Goal: Transaction & Acquisition: Purchase product/service

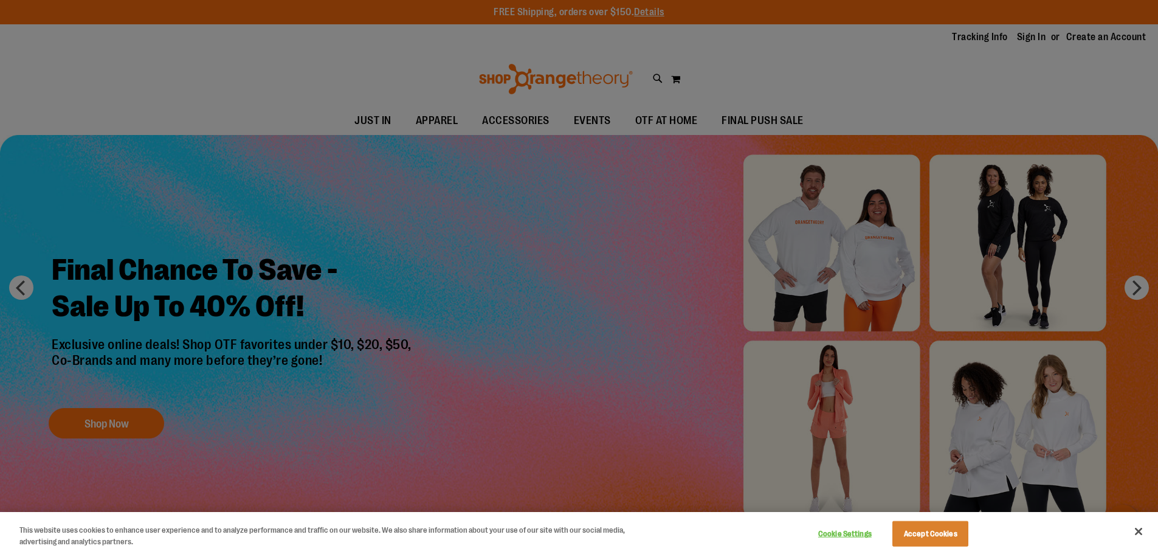
click at [679, 151] on div at bounding box center [579, 277] width 1158 height 554
click at [364, 119] on div at bounding box center [579, 277] width 1158 height 554
click at [1144, 536] on button "Close" at bounding box center [1139, 531] width 27 height 27
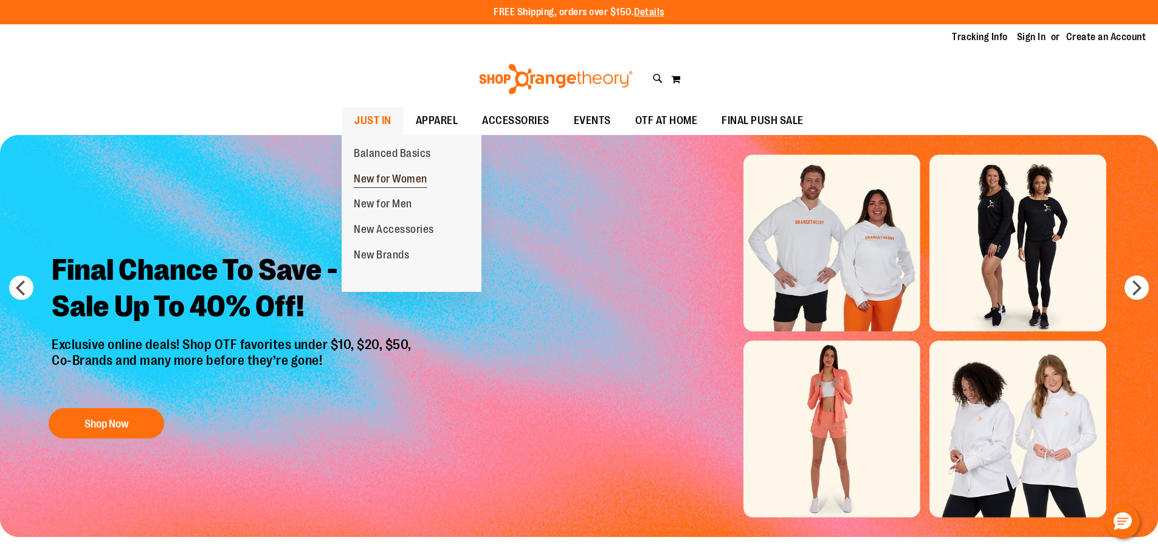
click at [389, 181] on span "New for Women" at bounding box center [391, 180] width 74 height 15
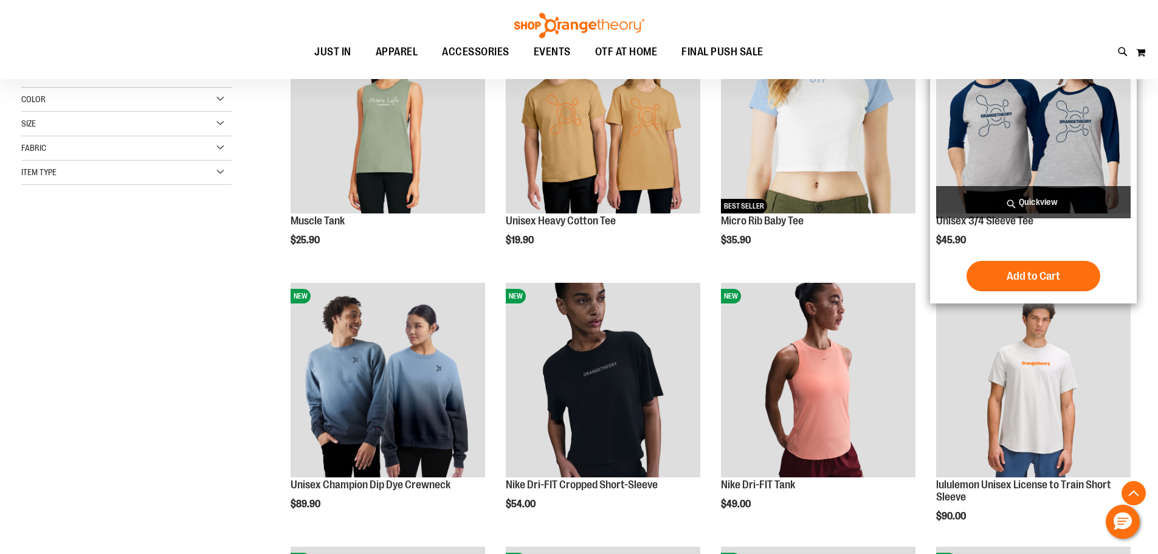
scroll to position [364, 0]
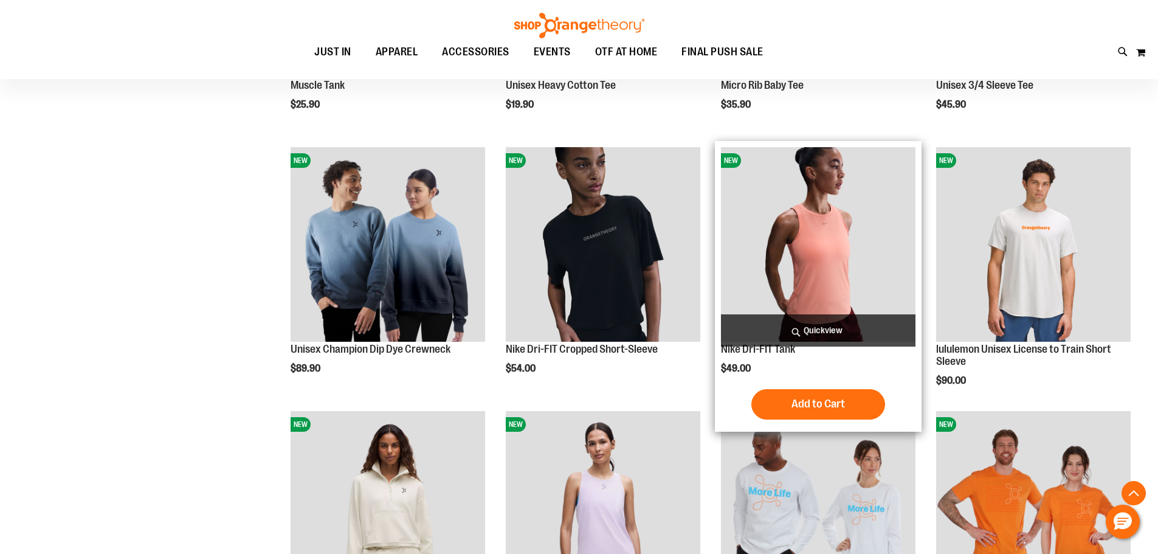
click at [819, 265] on img "product" at bounding box center [818, 244] width 195 height 195
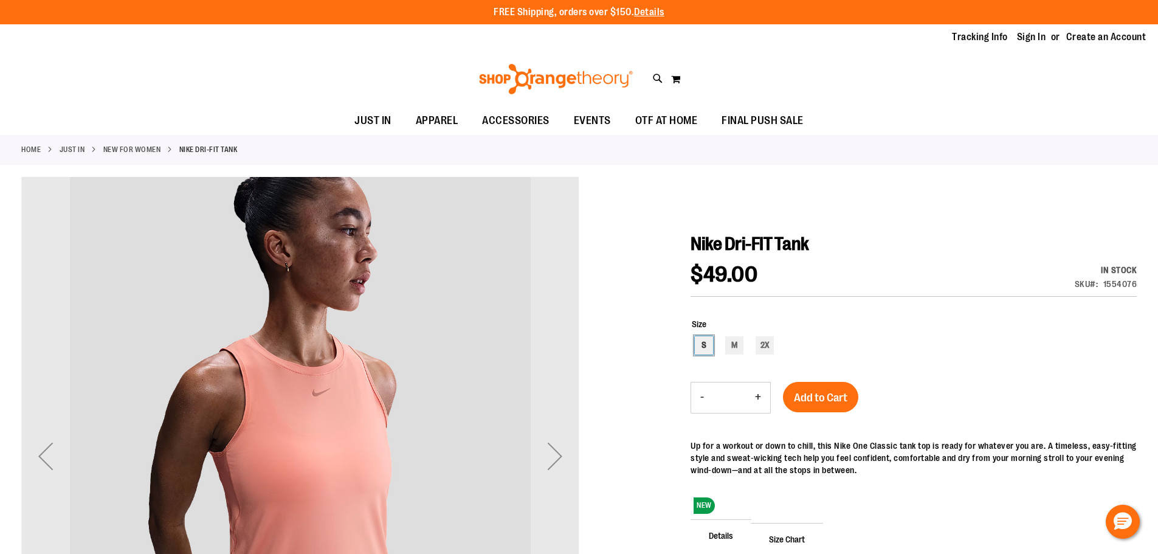
click at [707, 347] on div "S" at bounding box center [704, 345] width 18 height 18
type input "***"
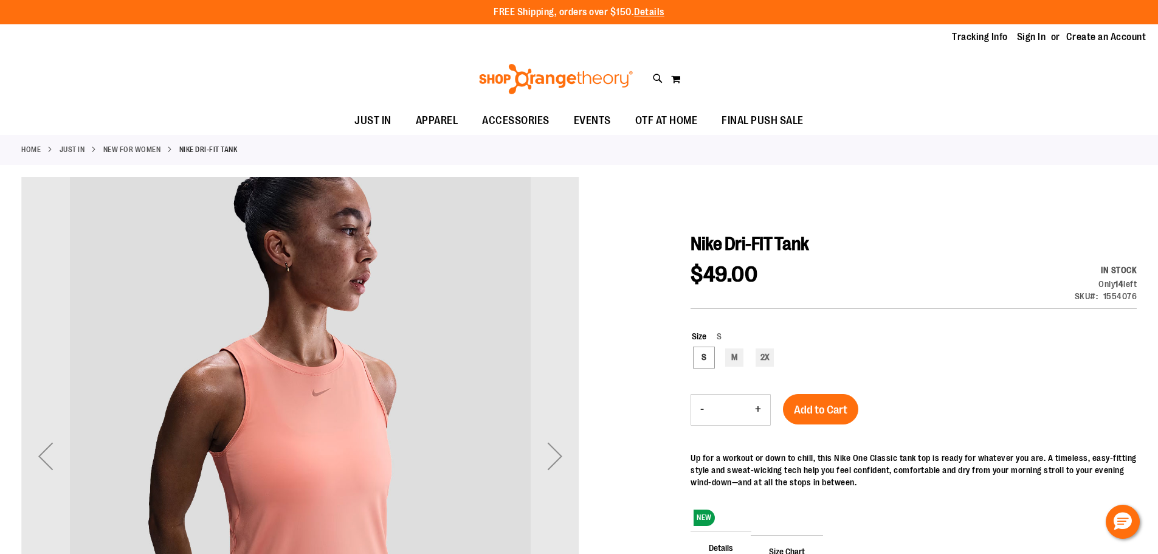
click at [837, 417] on button "Add to Cart" at bounding box center [820, 409] width 75 height 30
click at [1028, 35] on link "Sign In" at bounding box center [1031, 36] width 29 height 13
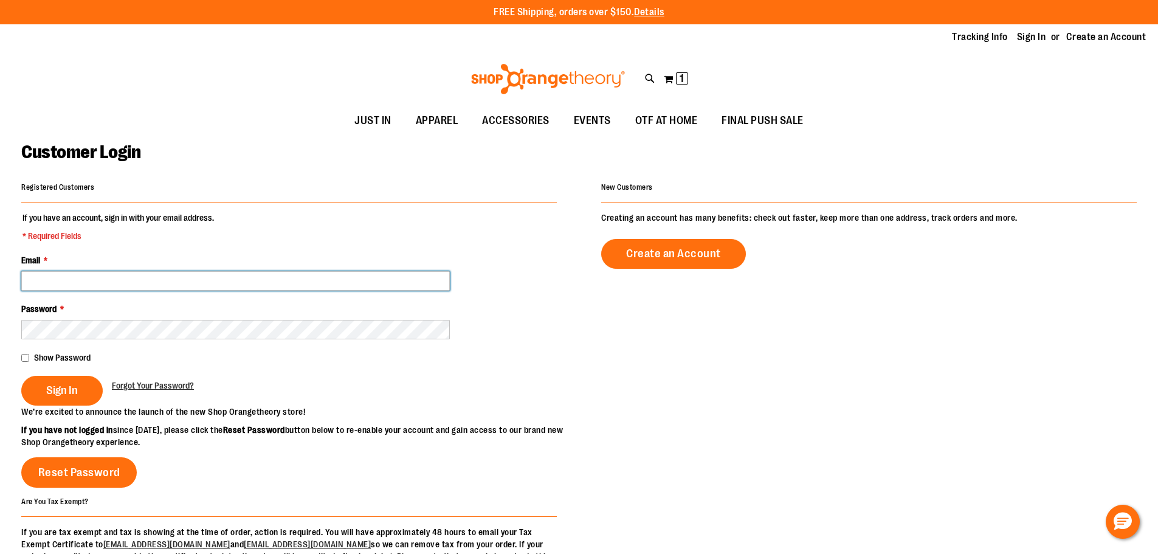
click at [257, 283] on input "Email *" at bounding box center [235, 280] width 429 height 19
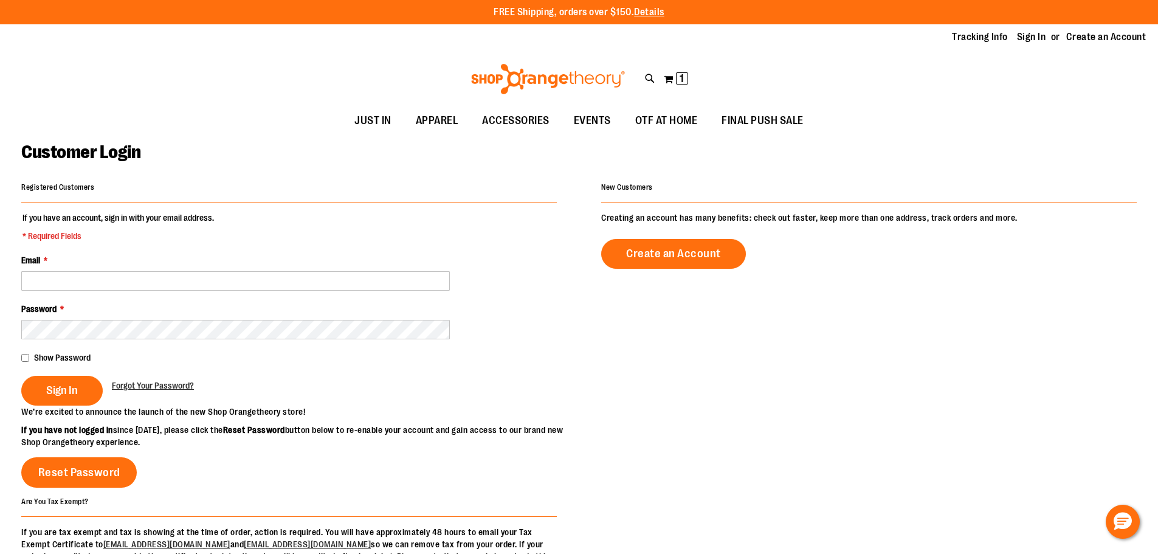
click at [244, 319] on div "Password *" at bounding box center [289, 321] width 536 height 36
click at [672, 88] on button "My Cart 1 1 items" at bounding box center [676, 78] width 26 height 19
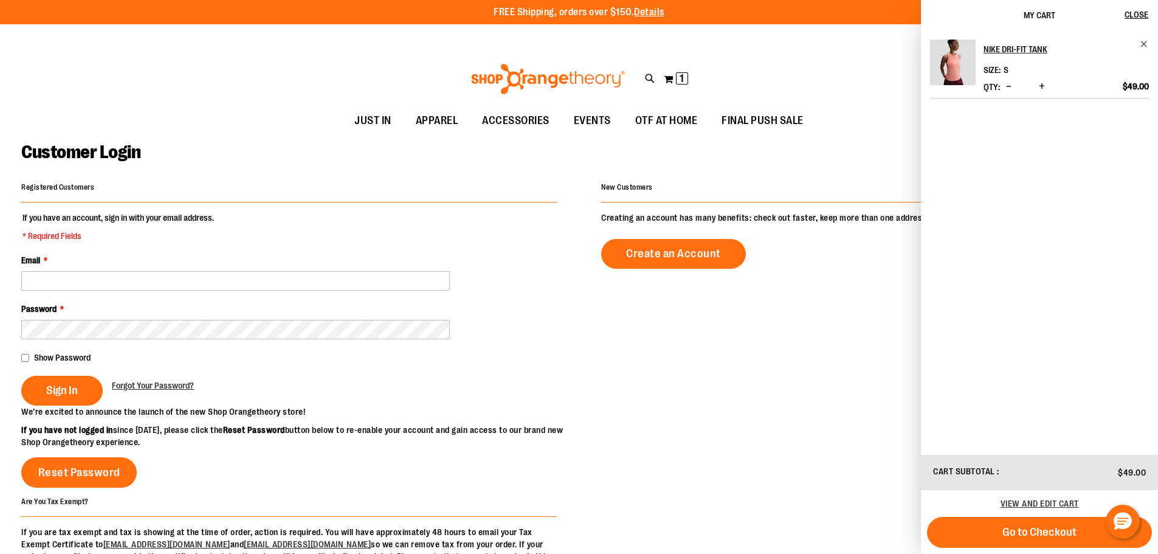
click at [742, 409] on div "Registered Customers If you have an account, sign in with your email address. *…" at bounding box center [579, 377] width 1116 height 396
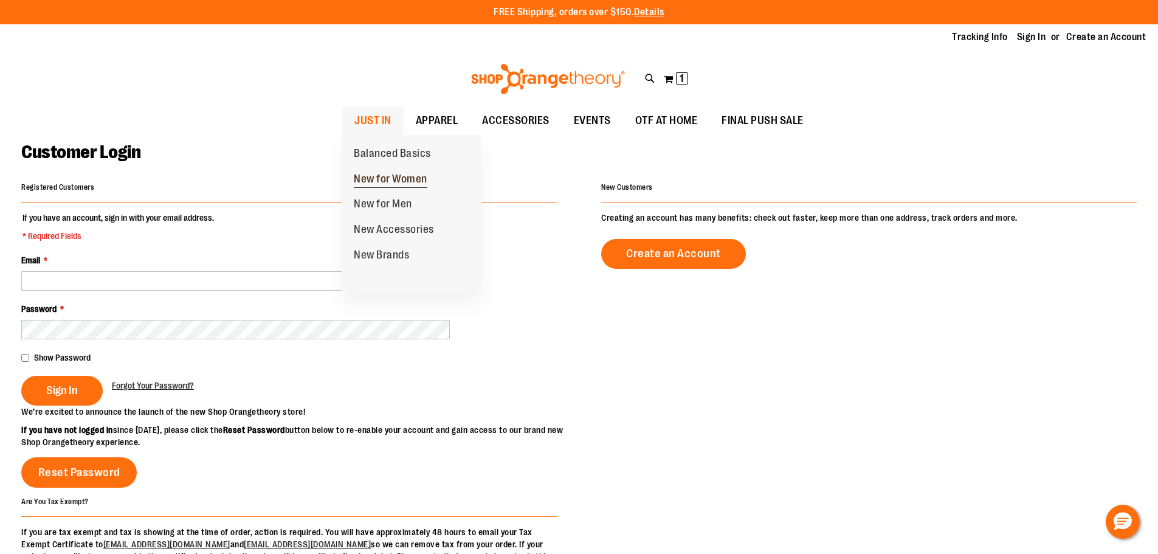
click at [384, 179] on span "New for Women" at bounding box center [391, 180] width 74 height 15
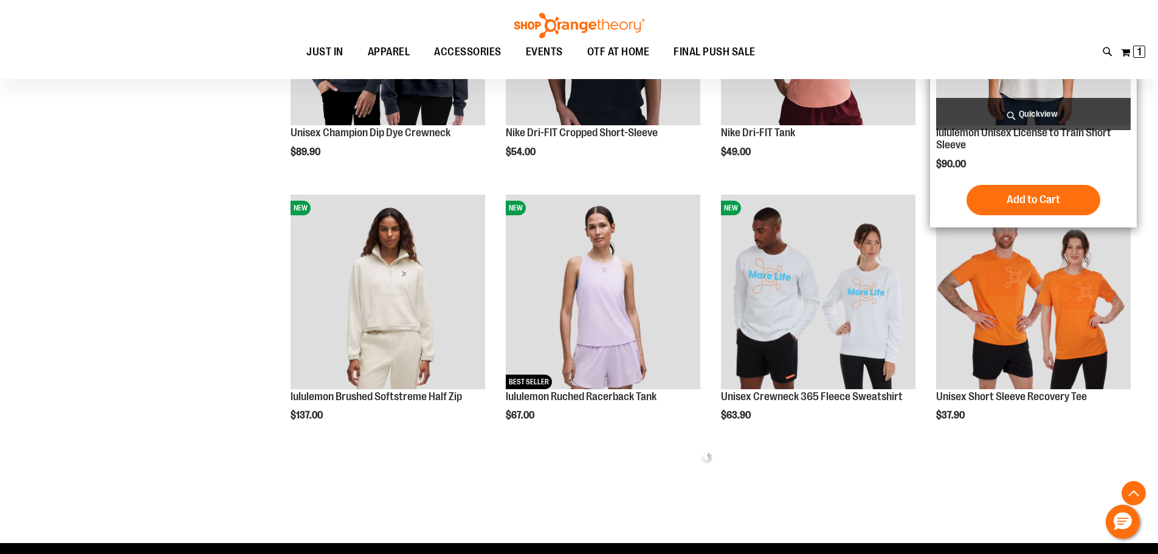
scroll to position [547, 0]
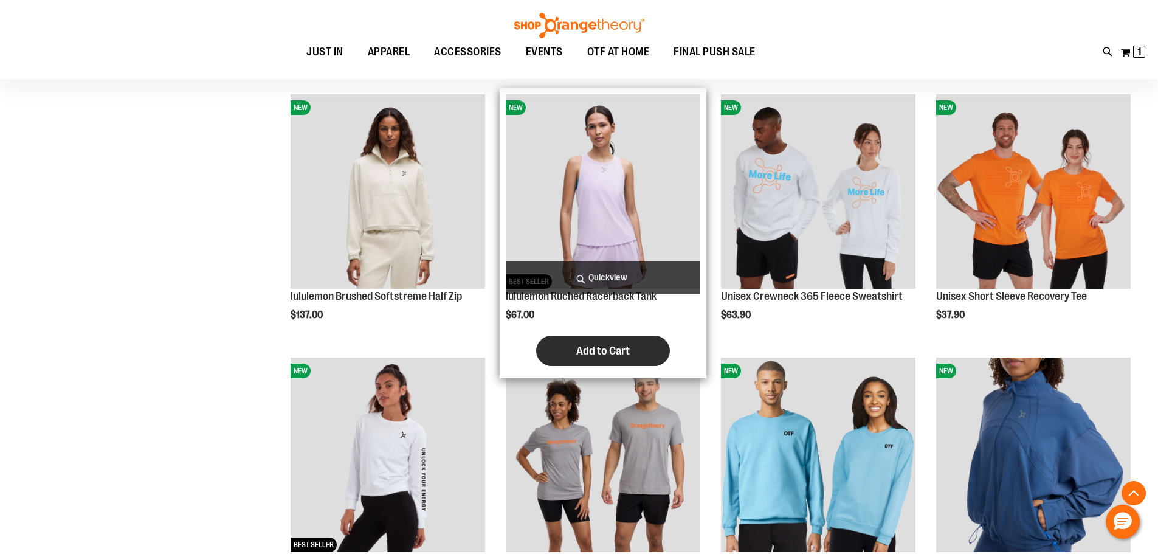
click at [617, 347] on span "Add to Cart" at bounding box center [603, 350] width 54 height 13
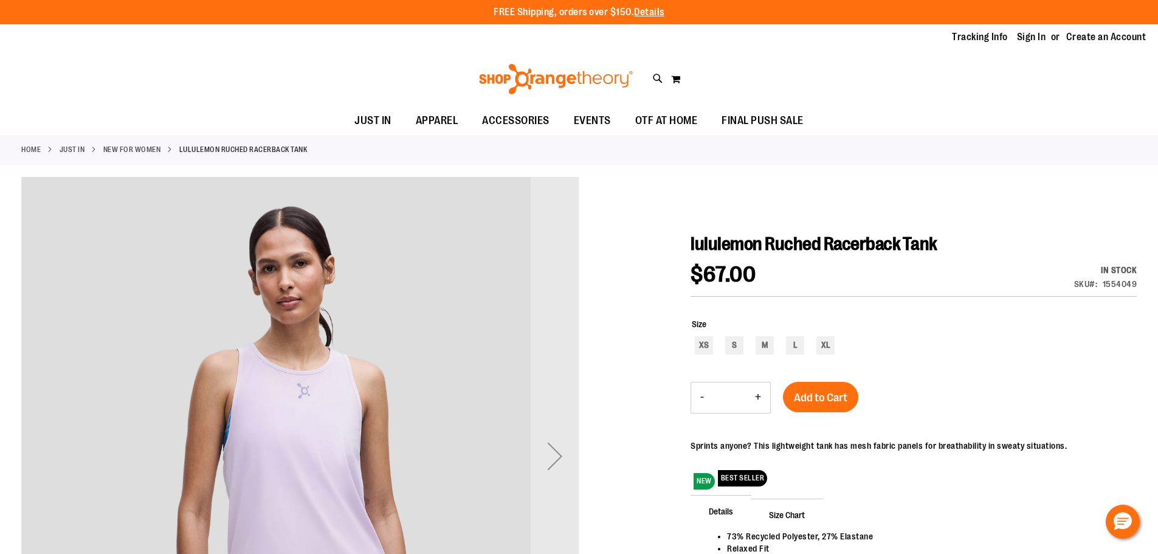
click at [737, 348] on div "Size XS S M L XL" at bounding box center [914, 338] width 446 height 64
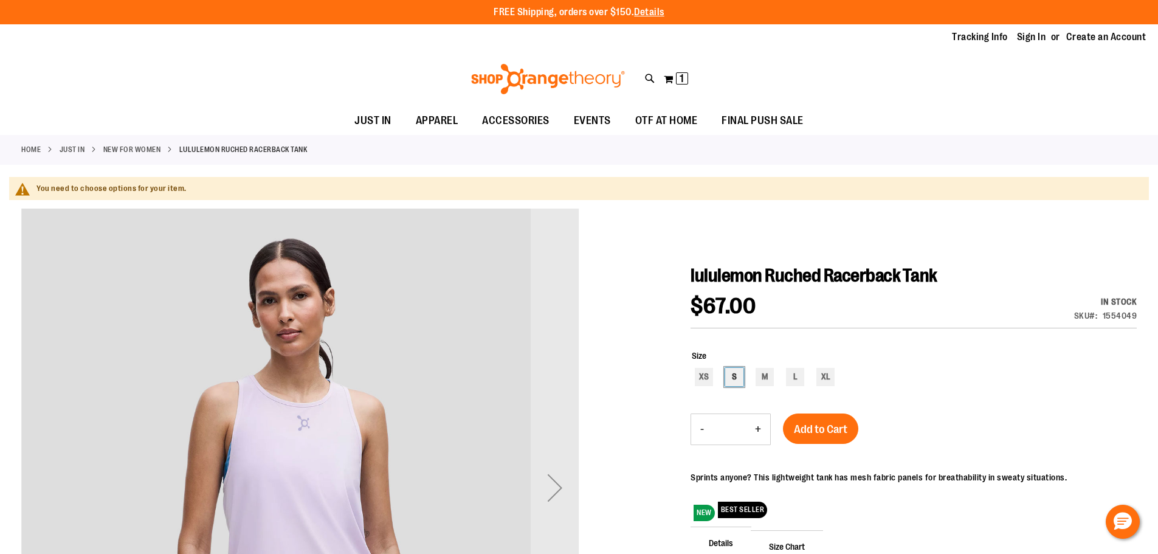
click at [729, 379] on div "S" at bounding box center [734, 377] width 18 height 18
type input "***"
click at [815, 427] on span "Add to Cart" at bounding box center [821, 429] width 54 height 13
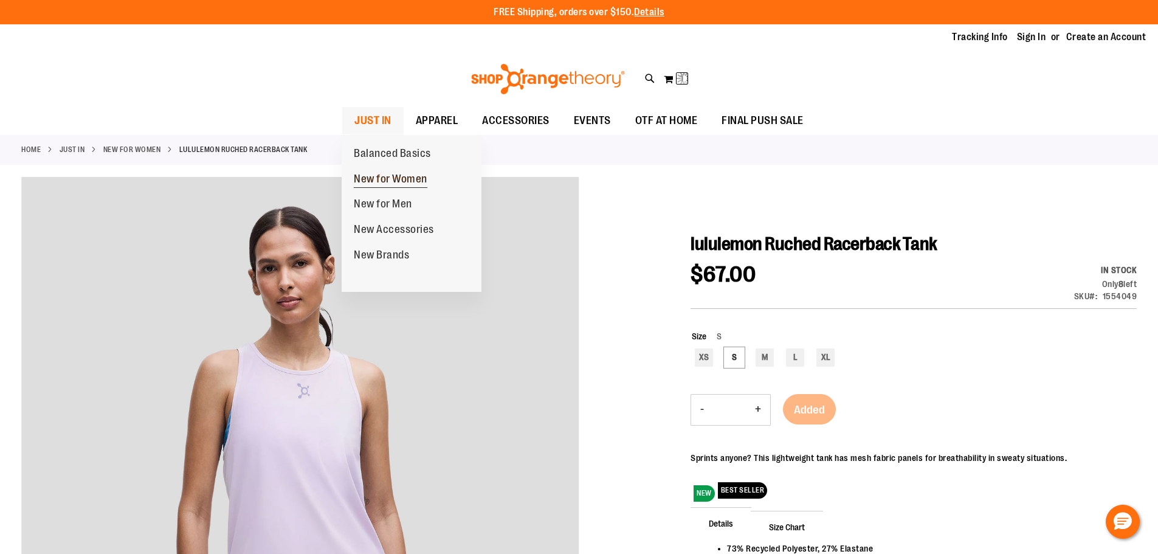
click at [398, 184] on span "New for Women" at bounding box center [391, 180] width 74 height 15
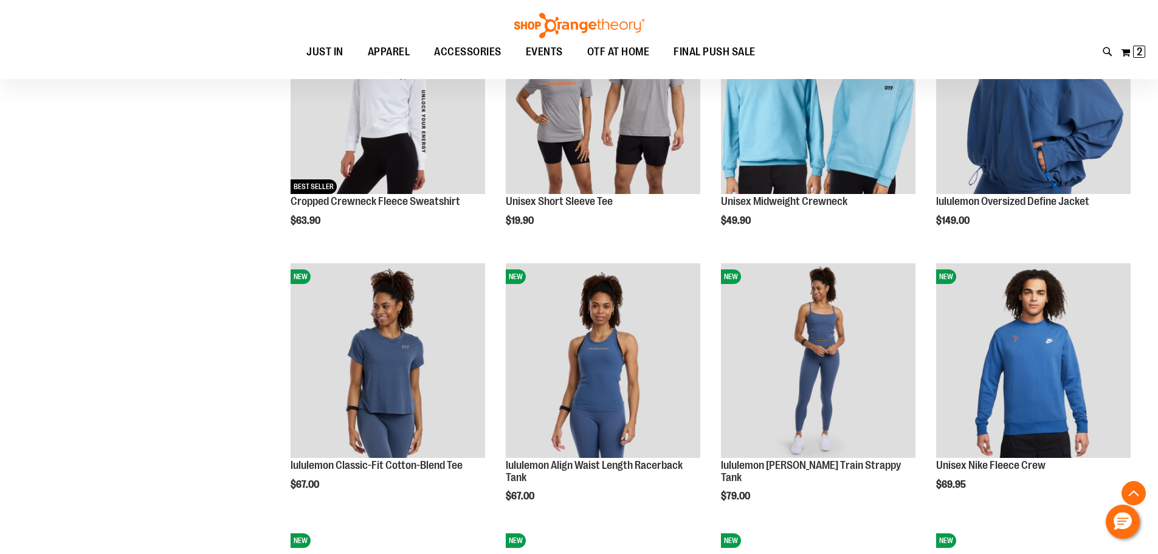
scroll to position [960, 0]
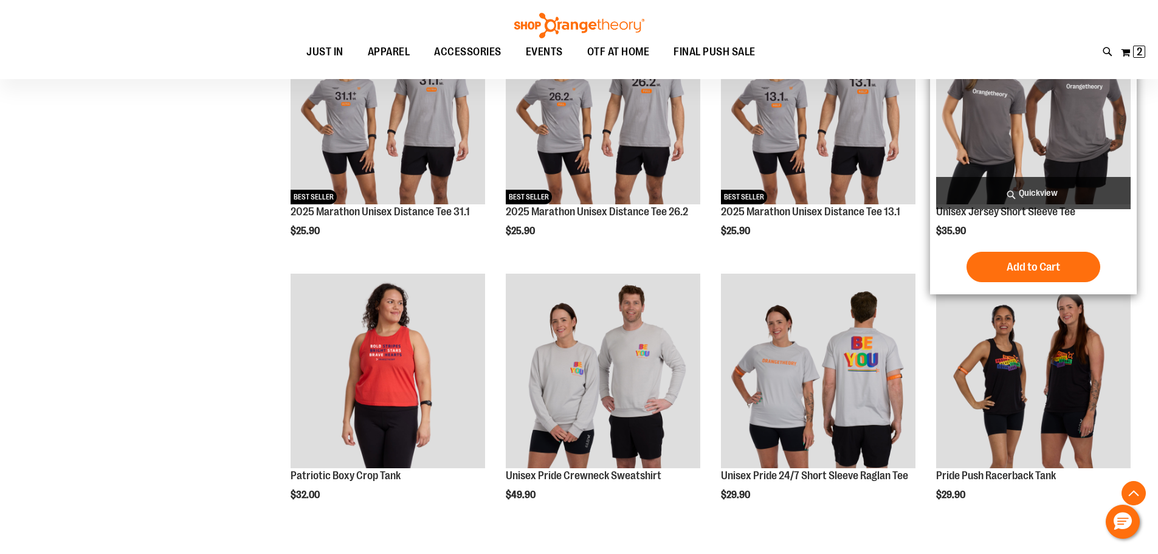
scroll to position [1446, 0]
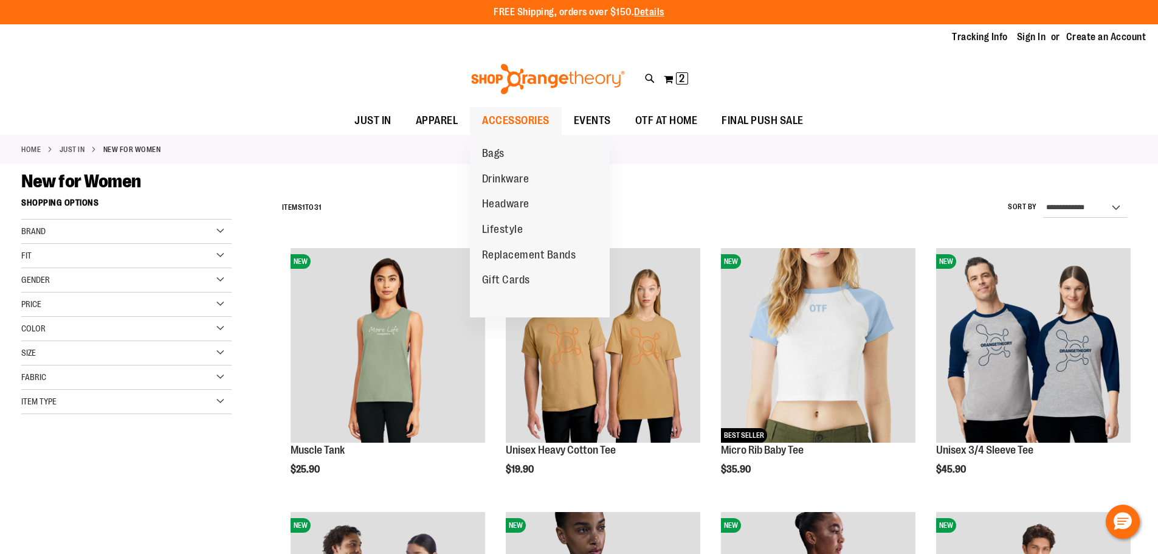
click at [538, 123] on span "ACCESSORIES" at bounding box center [515, 120] width 67 height 27
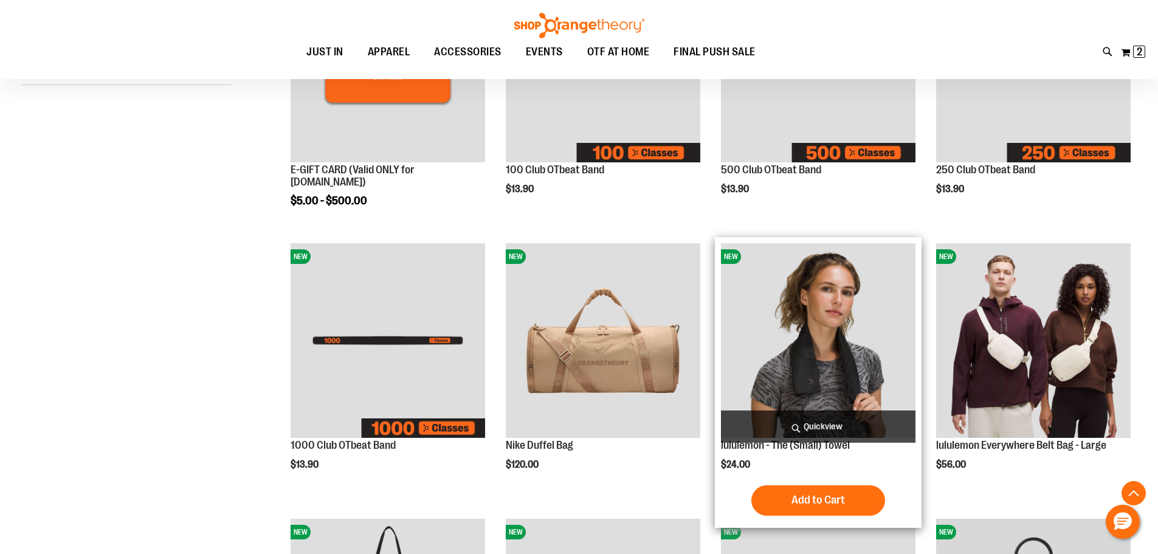
scroll to position [364, 0]
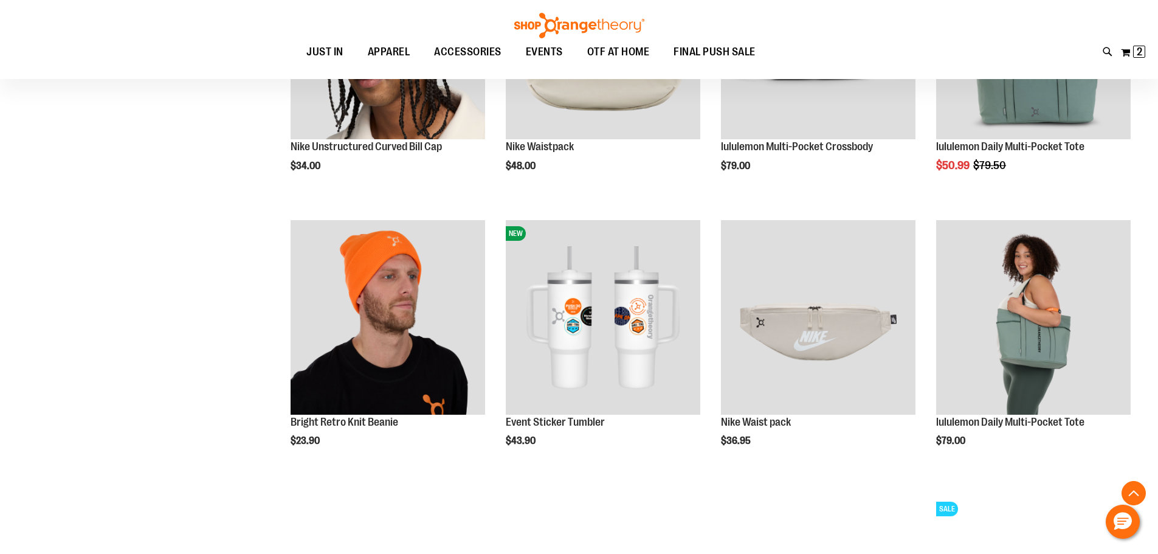
scroll to position [1216, 0]
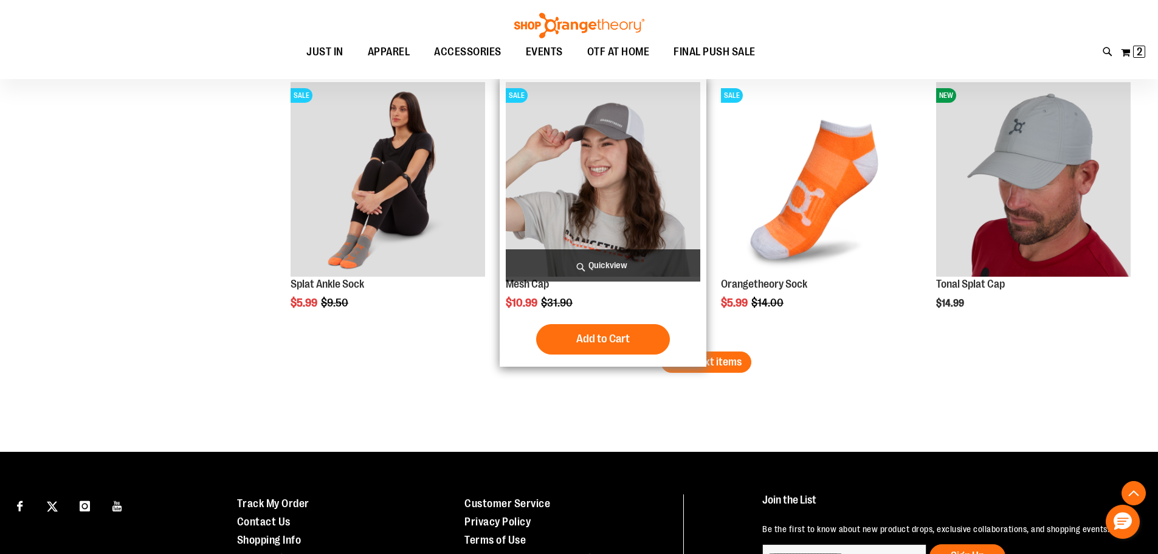
scroll to position [2371, 0]
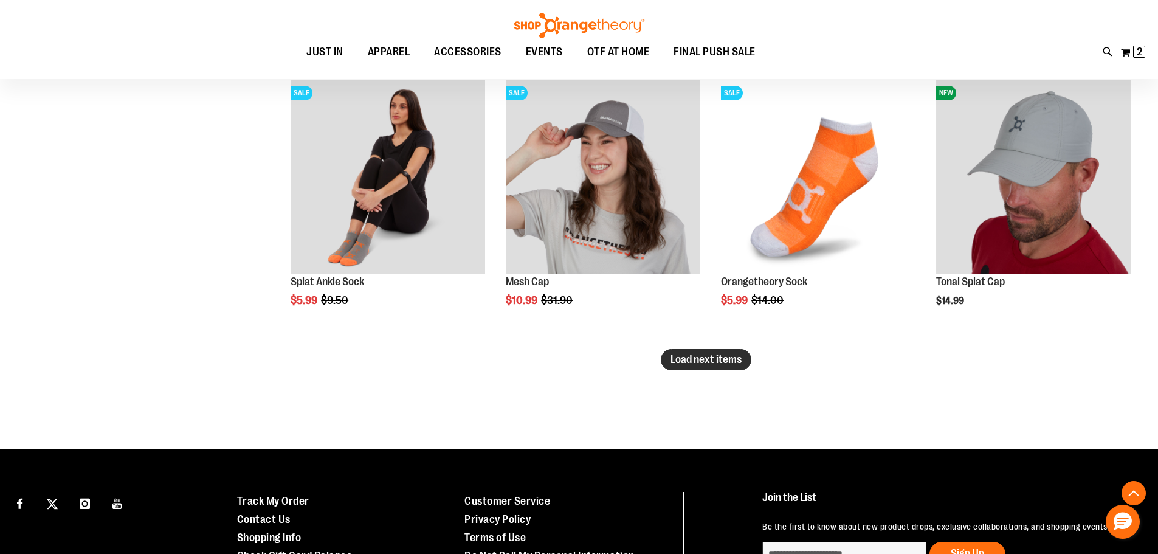
click at [713, 366] on button "Load next items" at bounding box center [706, 359] width 91 height 21
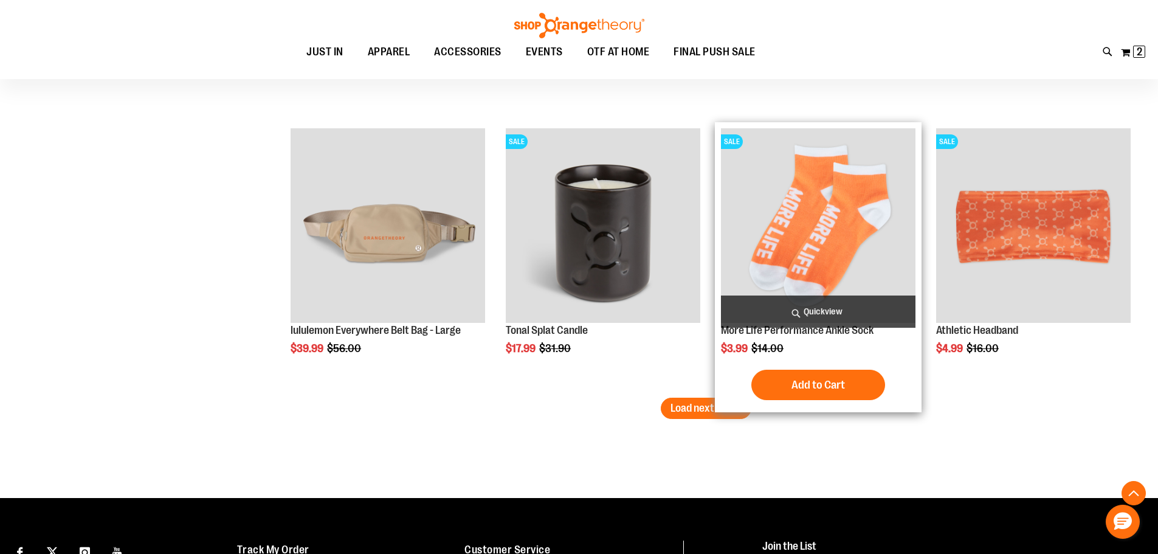
scroll to position [3161, 0]
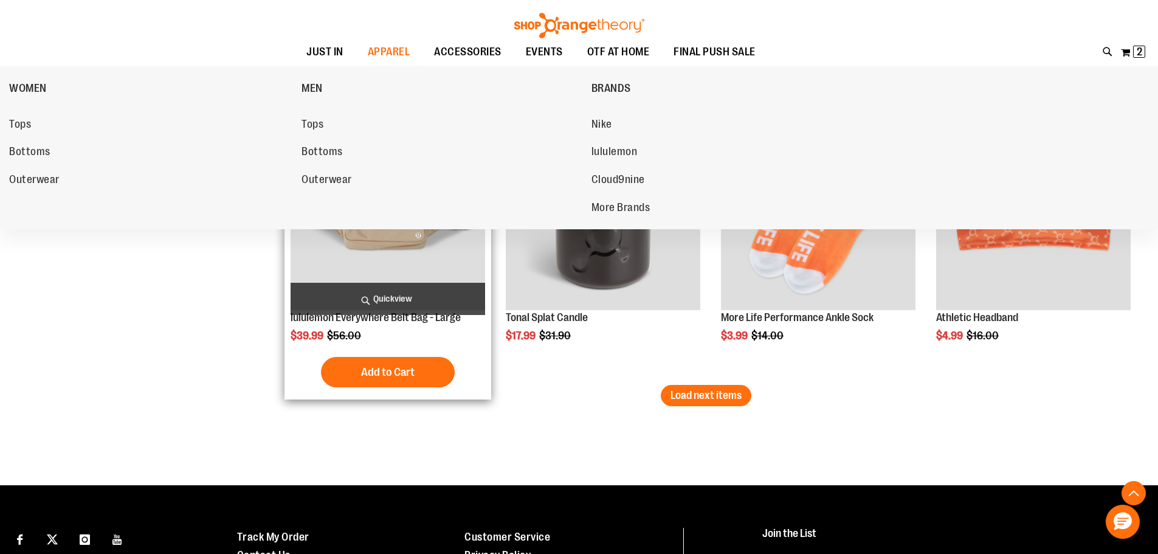
click at [331, 153] on span "Bottoms" at bounding box center [322, 152] width 41 height 15
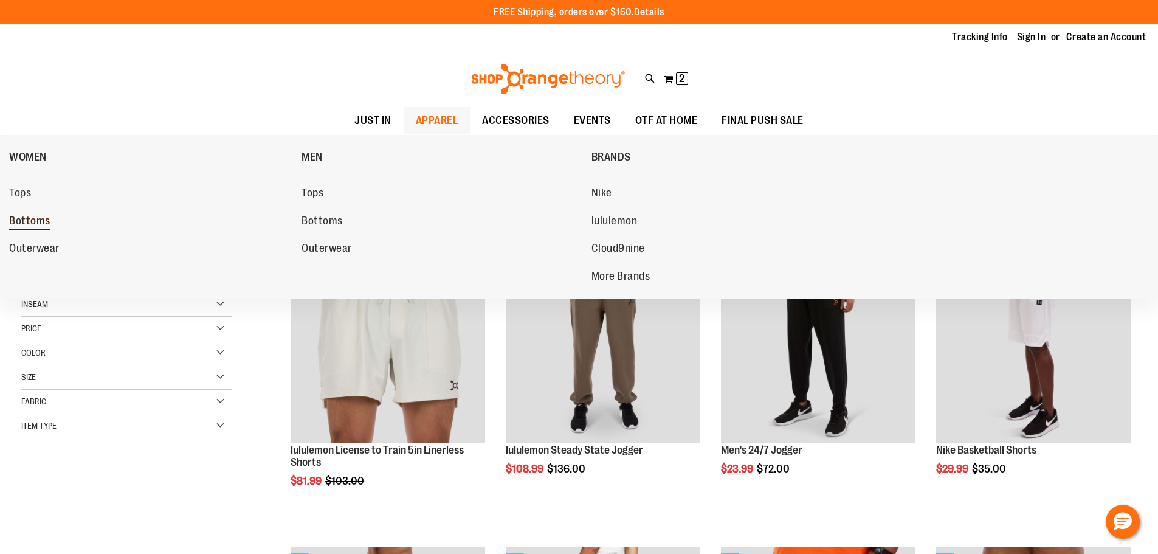
click at [40, 221] on span "Bottoms" at bounding box center [29, 222] width 41 height 15
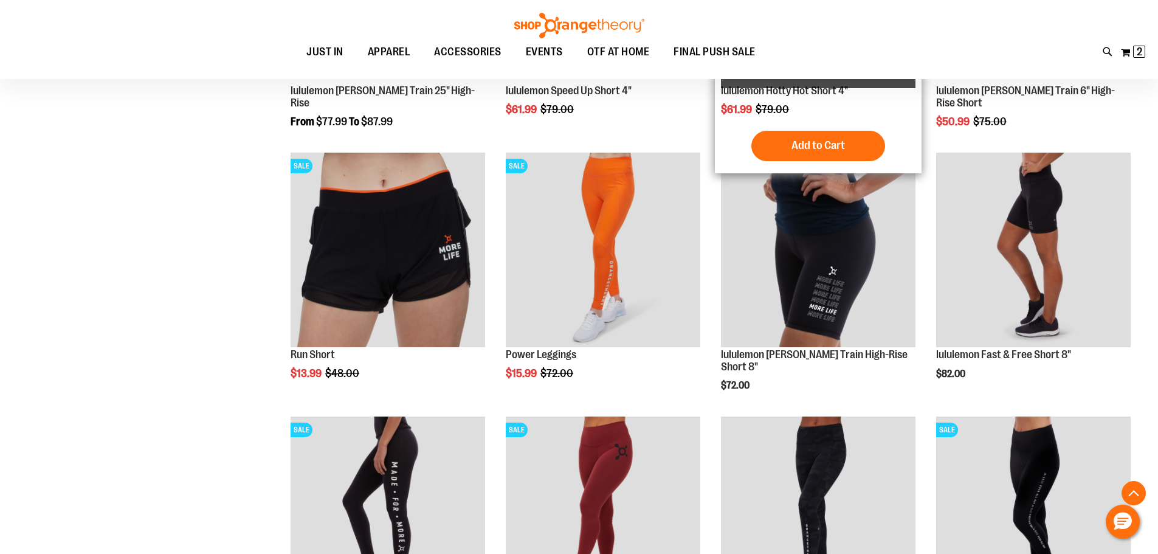
scroll to position [1155, 0]
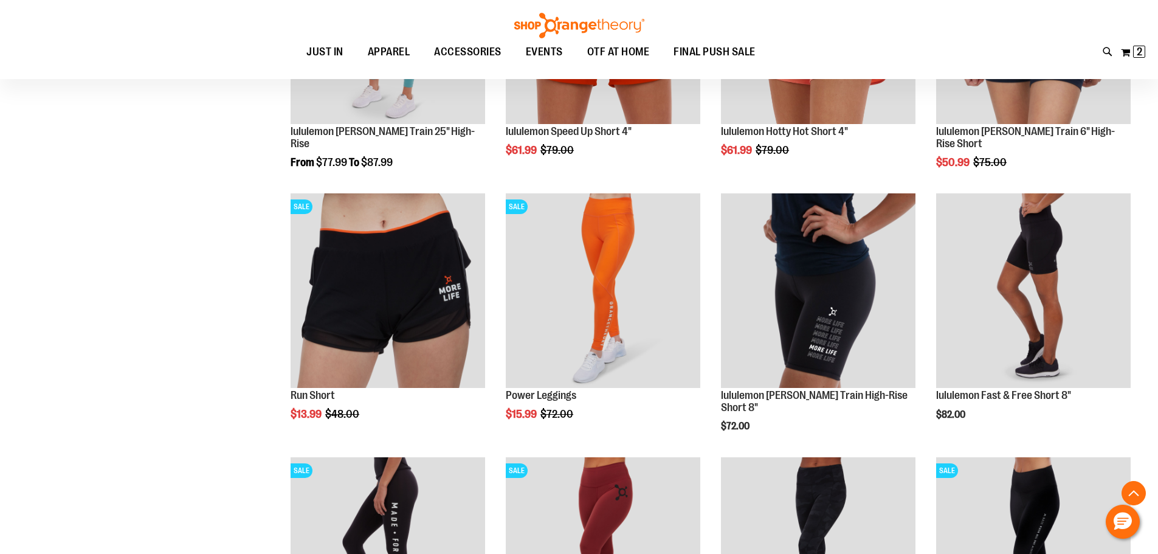
scroll to position [1094, 0]
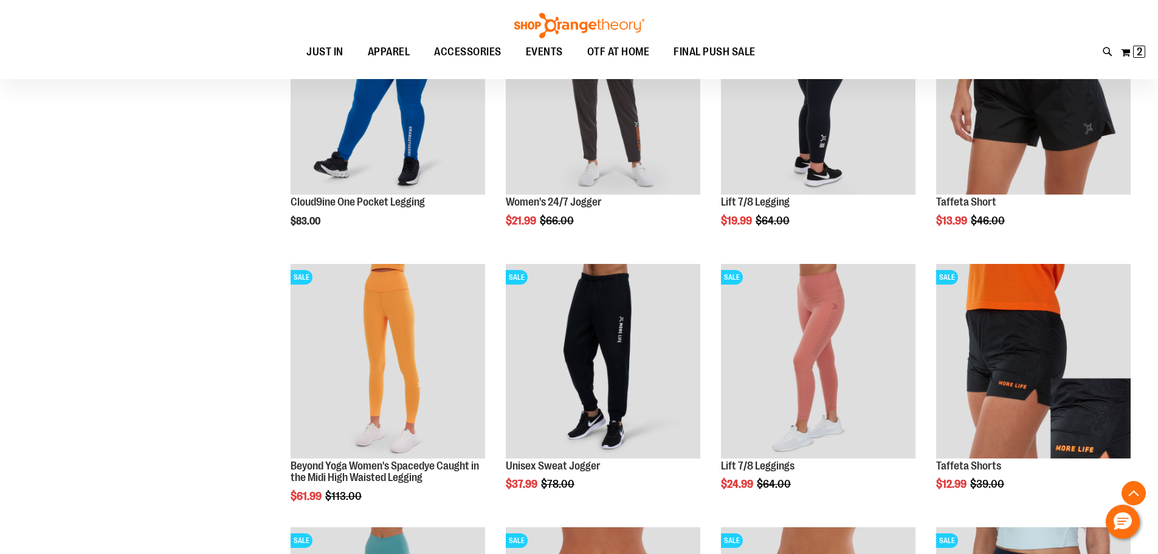
scroll to position [547, 0]
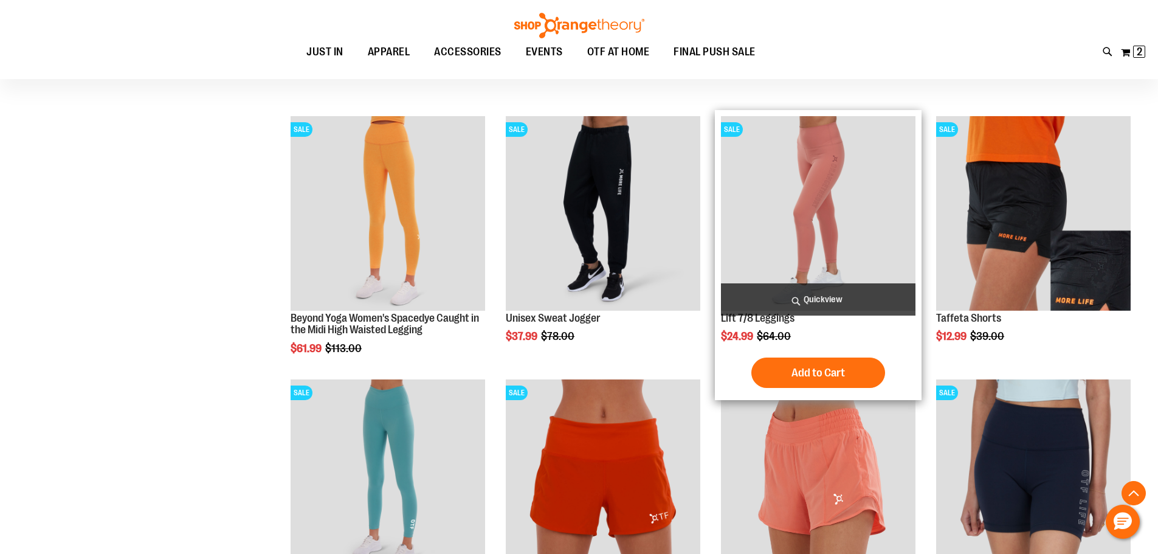
scroll to position [790, 0]
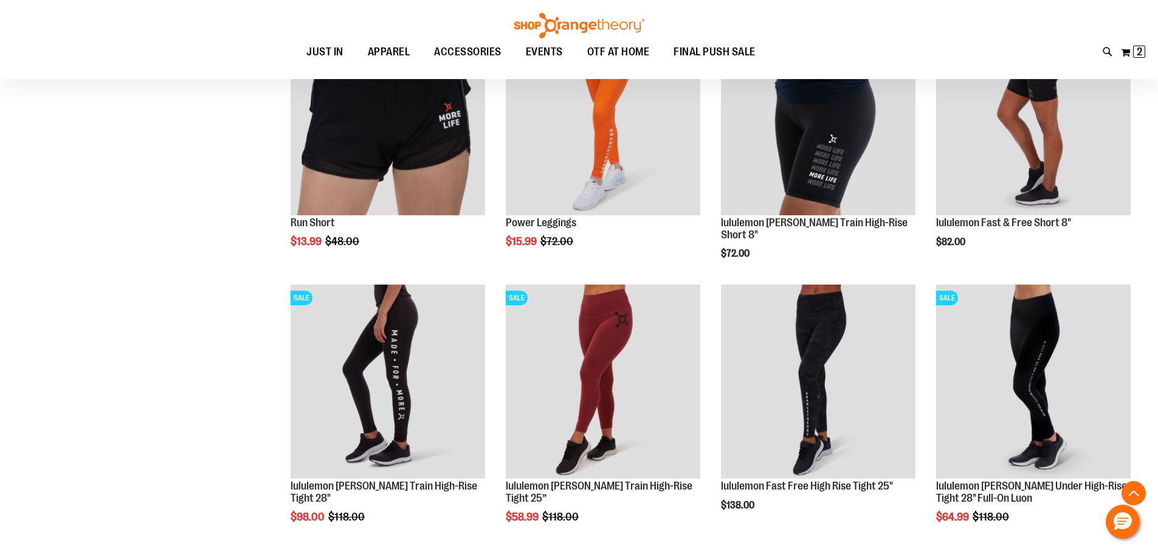
scroll to position [1520, 0]
